Goal: Information Seeking & Learning: Check status

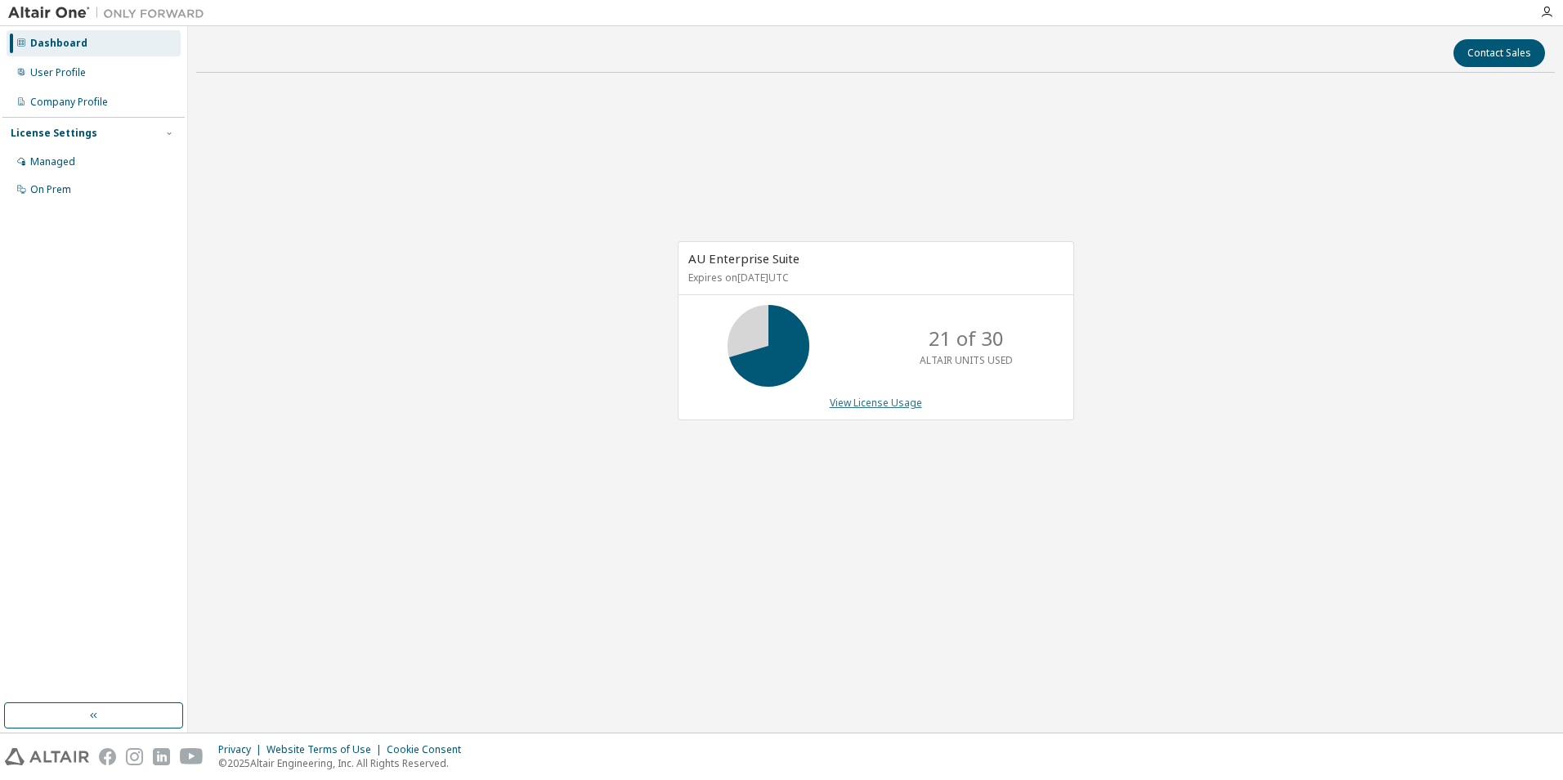
click at [891, 405] on link "View License Usage" at bounding box center [876, 403] width 92 height 14
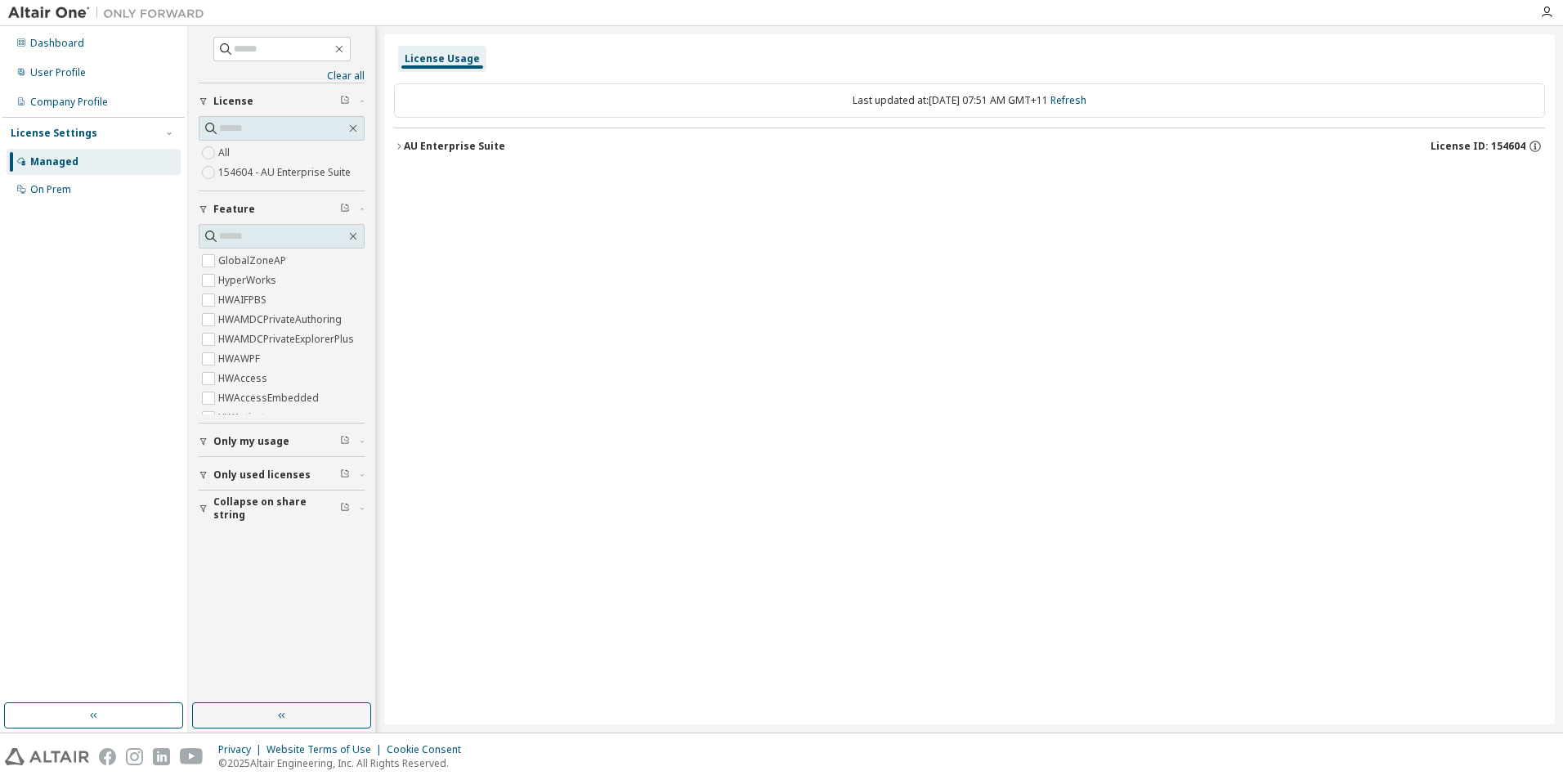
click at [410, 142] on div "AU Enterprise Suite" at bounding box center [454, 146] width 101 height 13
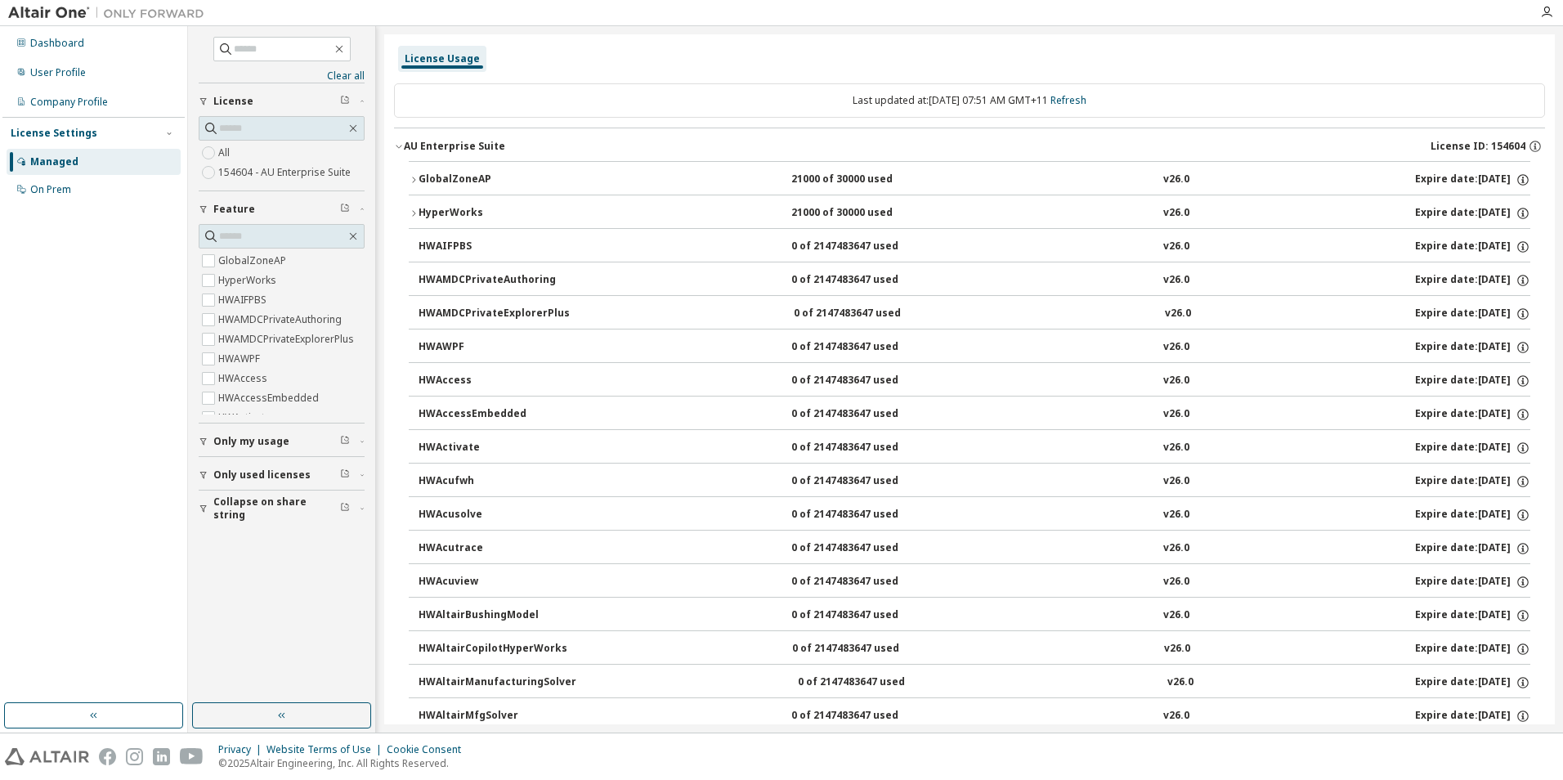
click at [442, 180] on div "GlobalZoneAP" at bounding box center [492, 180] width 147 height 15
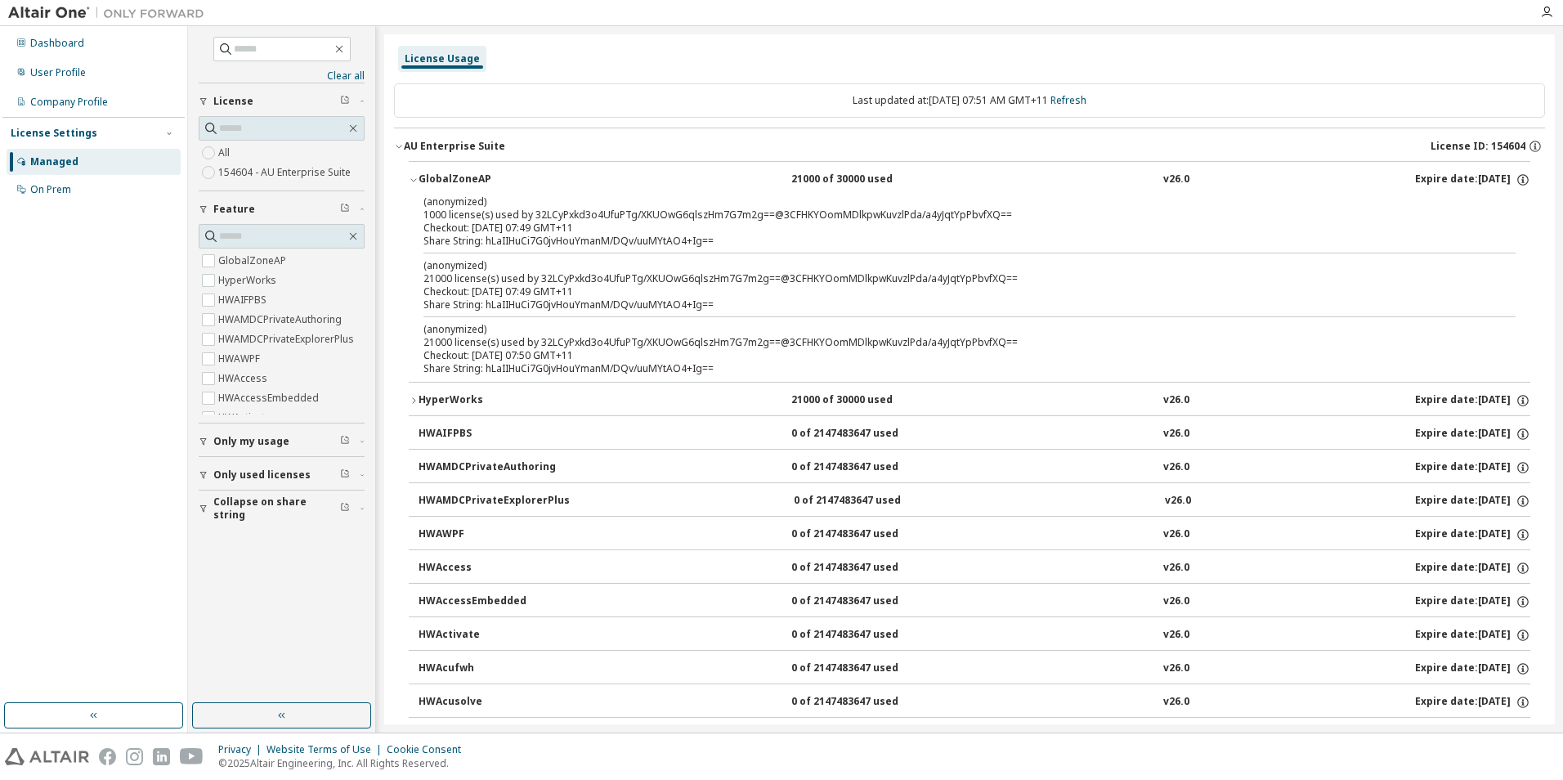
click at [466, 403] on div "HyperWorks" at bounding box center [492, 400] width 147 height 15
